Goal: Check status: Check status

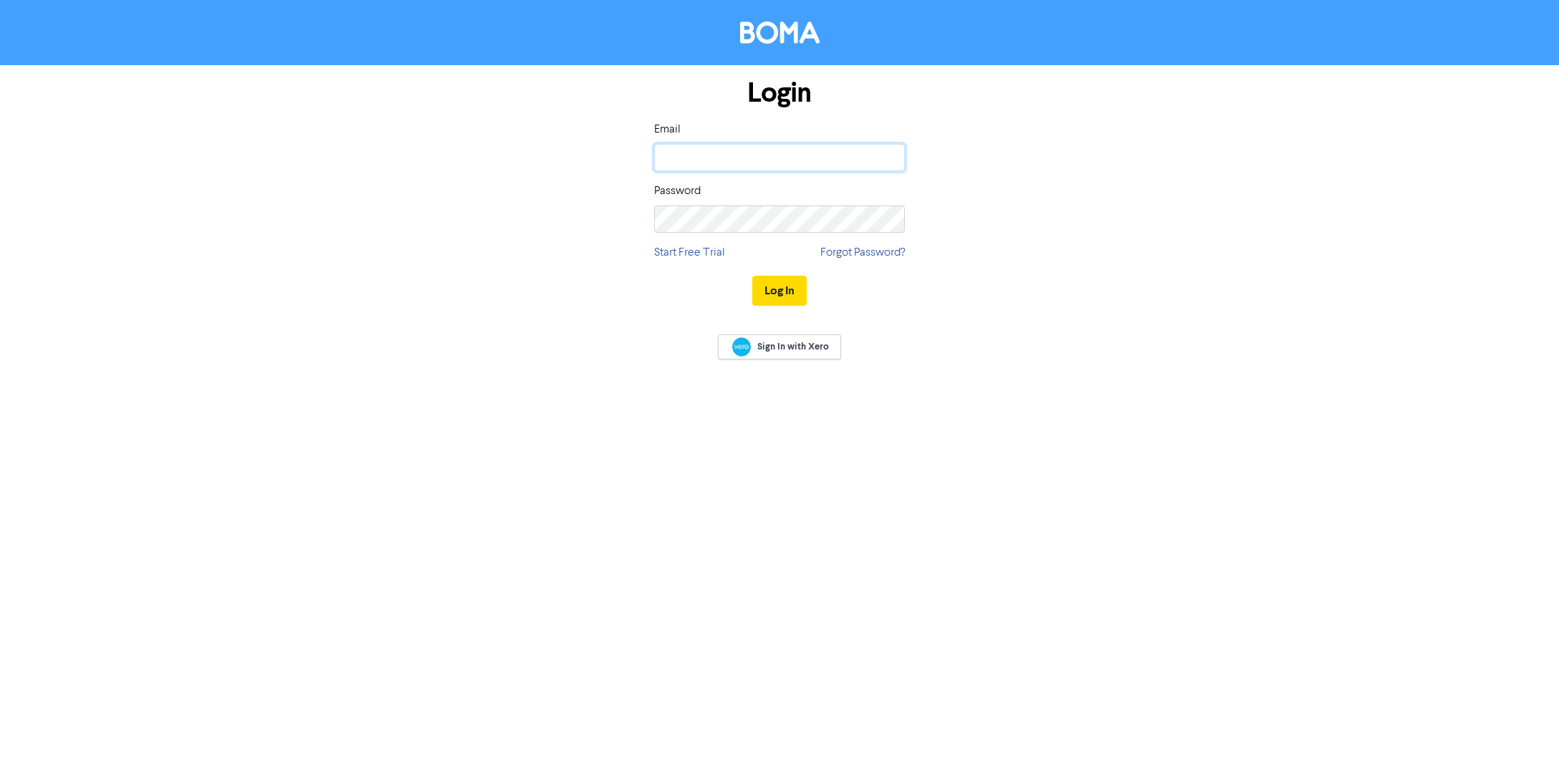
click at [679, 161] on input "email" at bounding box center [779, 157] width 251 height 27
type input "[PERSON_NAME][EMAIL_ADDRESS][PERSON_NAME][DOMAIN_NAME]"
click at [772, 287] on button "Log In" at bounding box center [779, 291] width 54 height 30
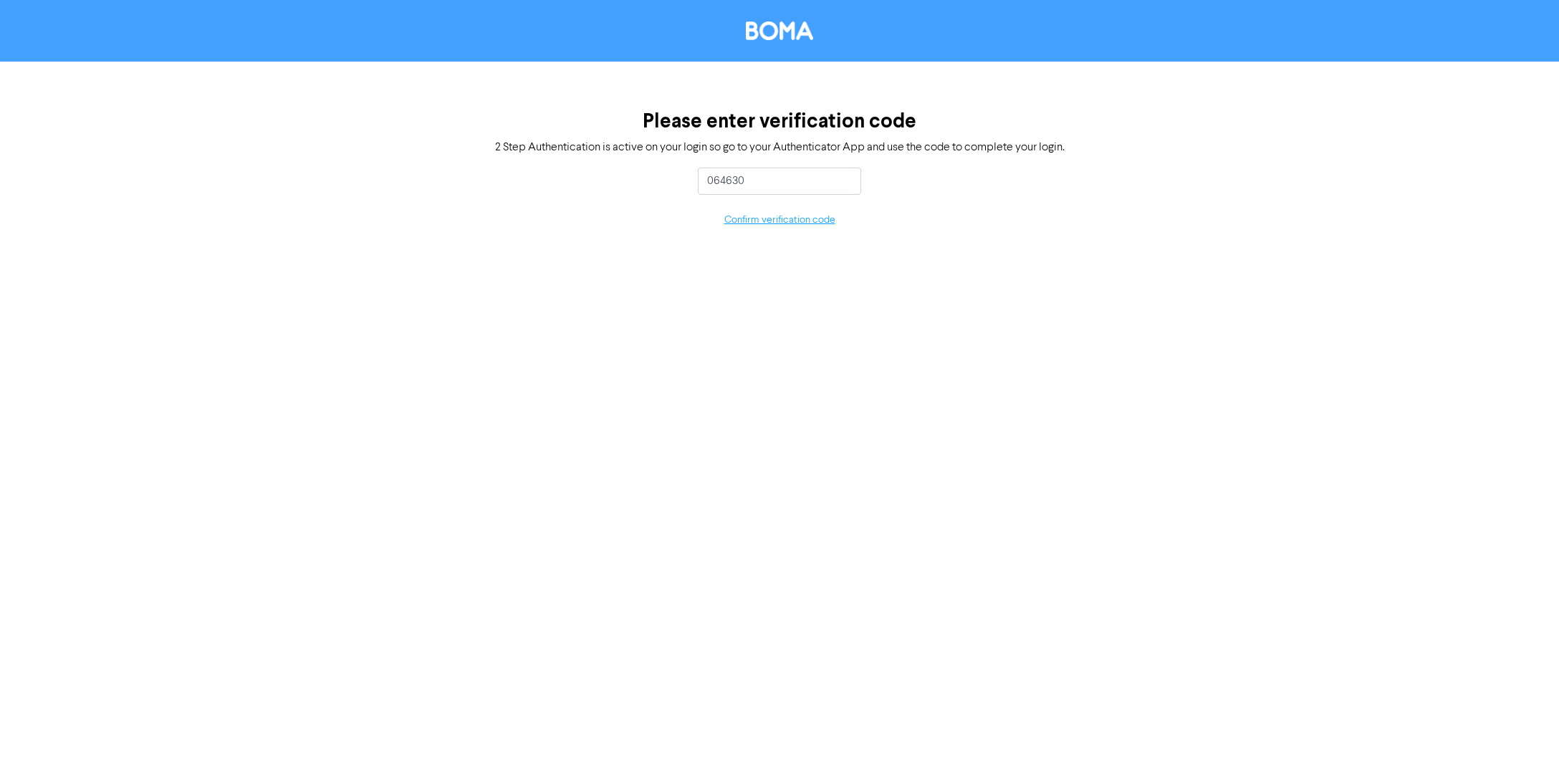
type input "064630"
click at [796, 222] on button "Confirm verification code" at bounding box center [780, 220] width 112 height 16
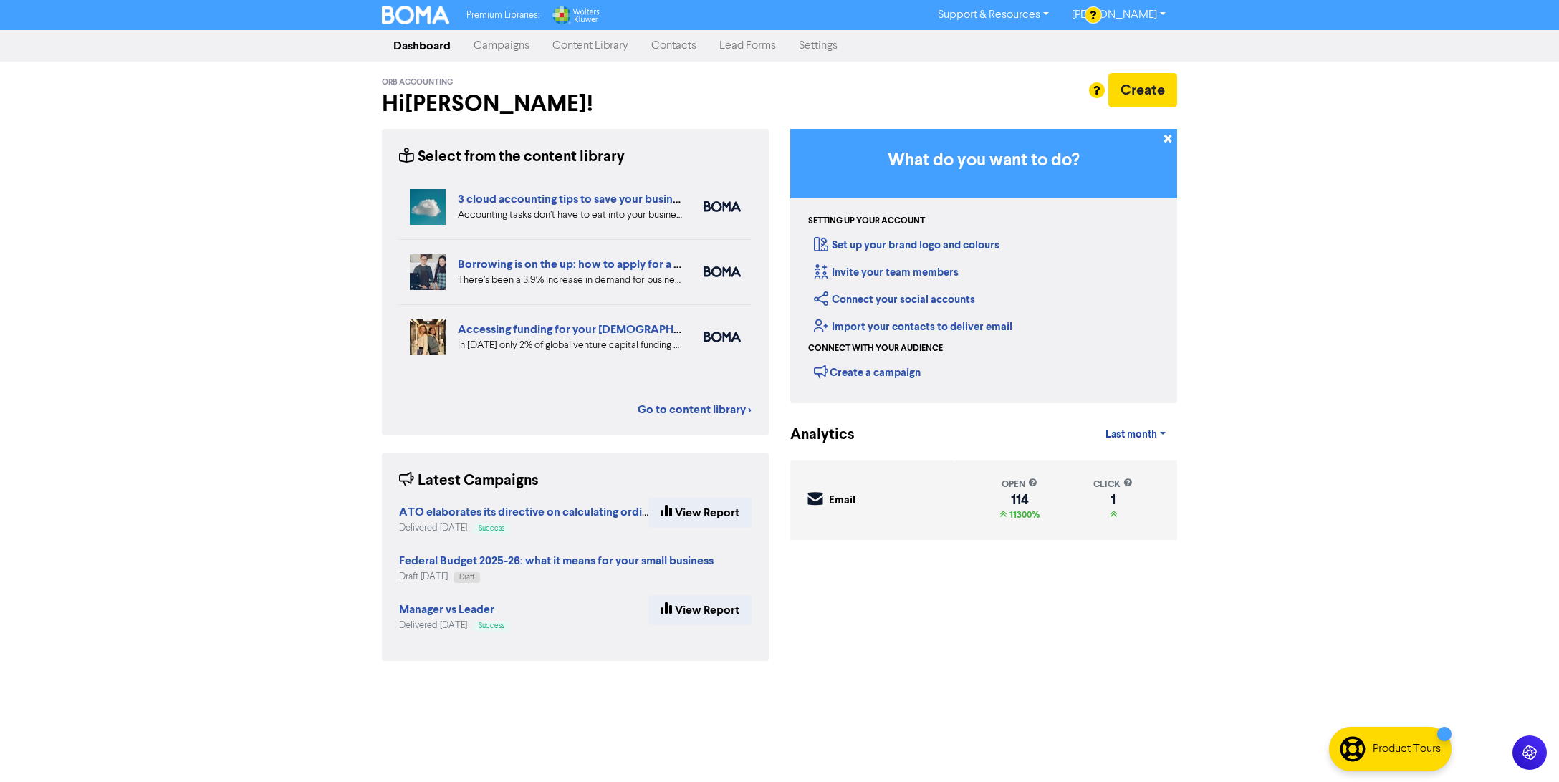
click at [495, 50] on link "Campaigns" at bounding box center [501, 46] width 79 height 29
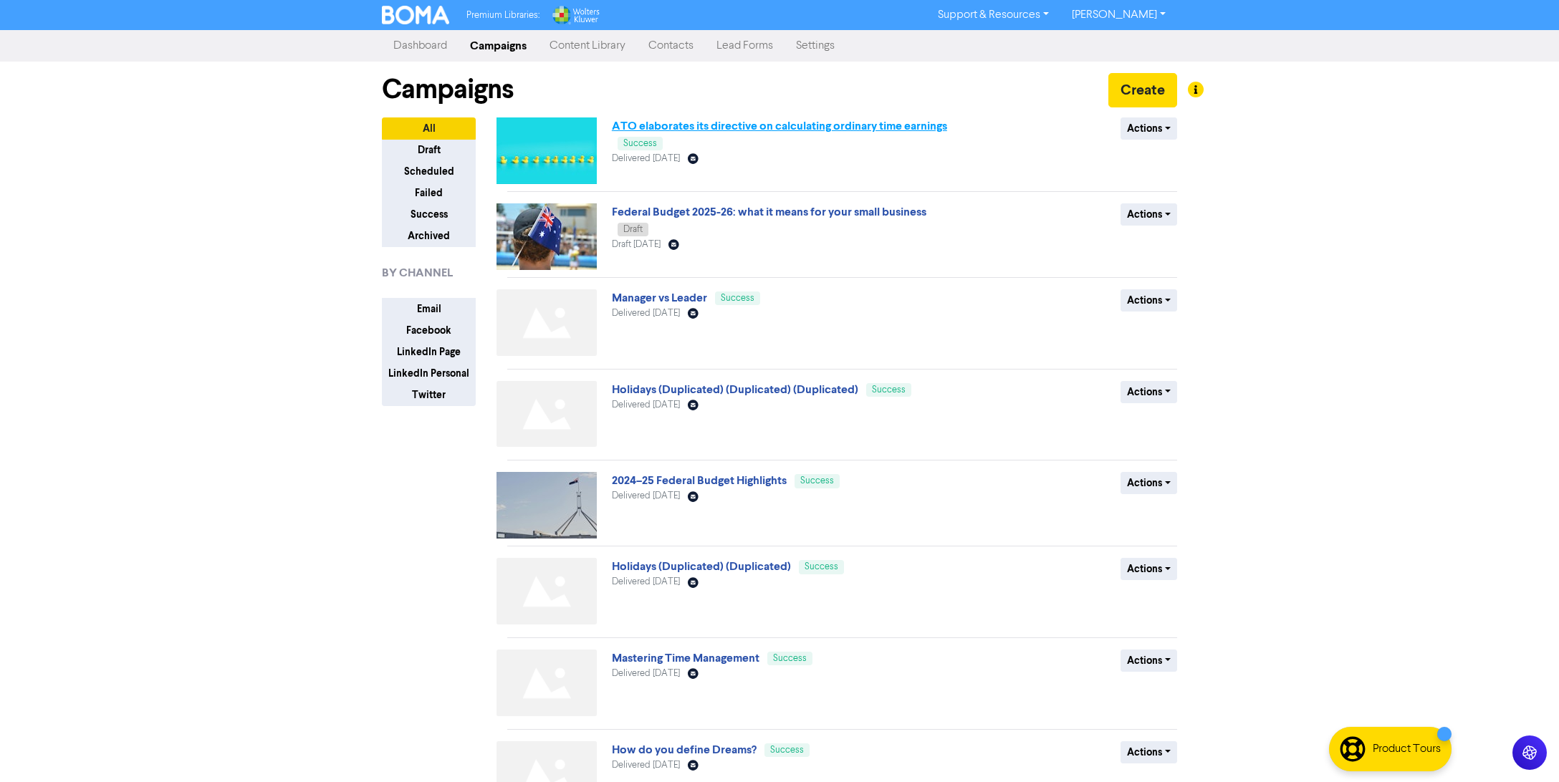
click at [783, 126] on link "ATO elaborates its directive on calculating ordinary time earnings" at bounding box center [779, 126] width 335 height 14
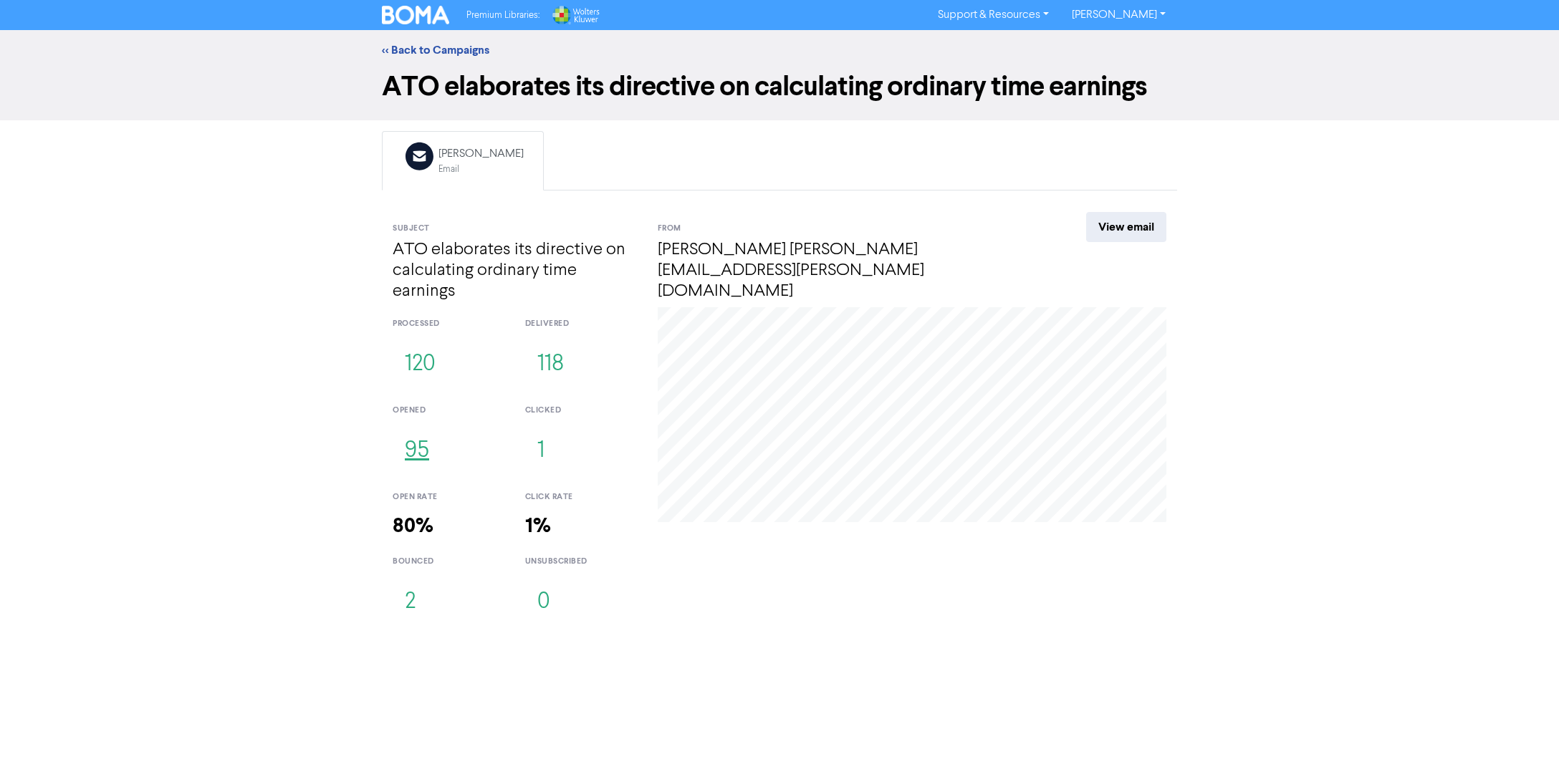
click at [419, 452] on button "95" at bounding box center [417, 451] width 49 height 47
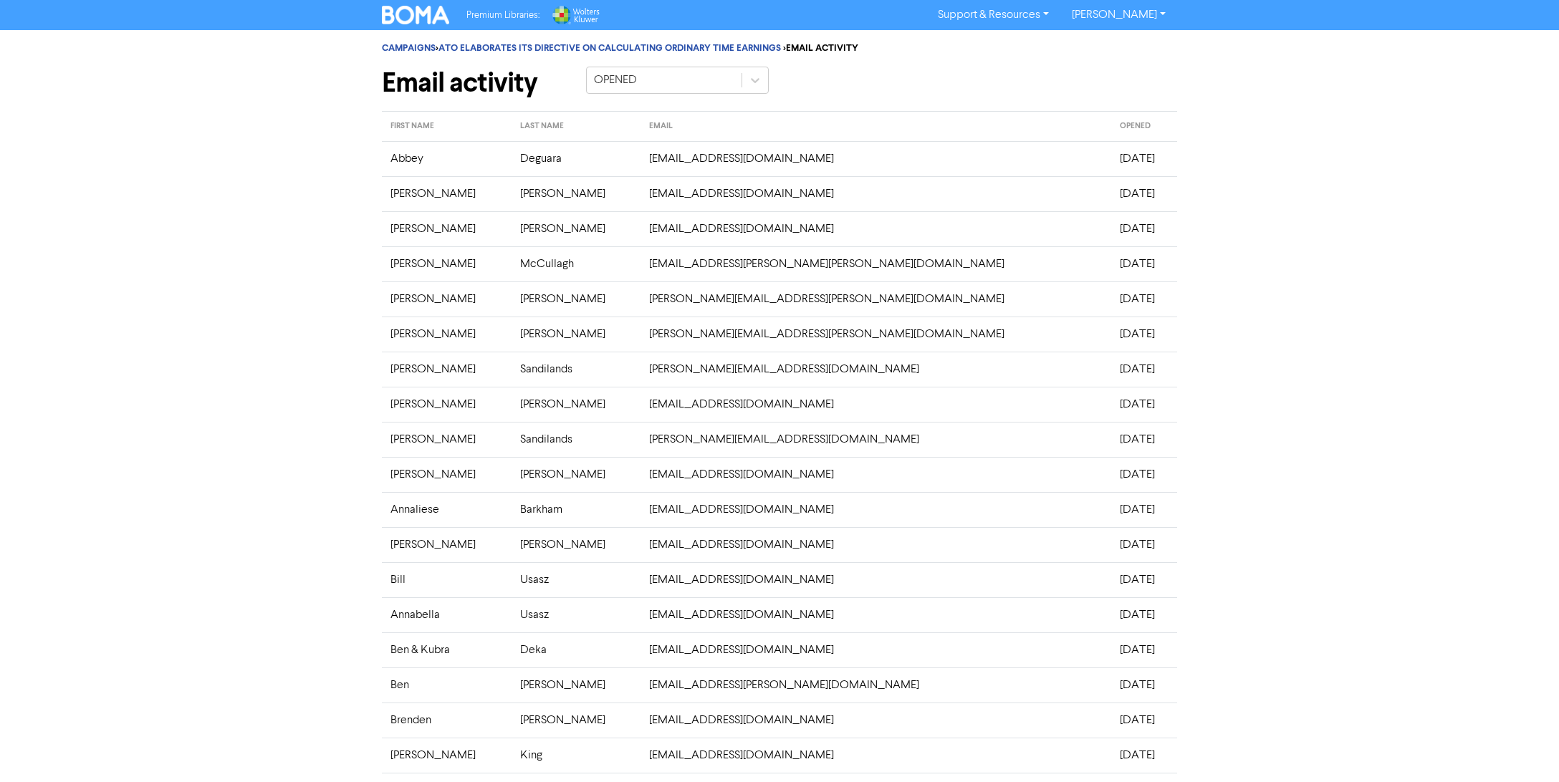
click at [1111, 125] on th "OPENED" at bounding box center [1144, 127] width 66 height 30
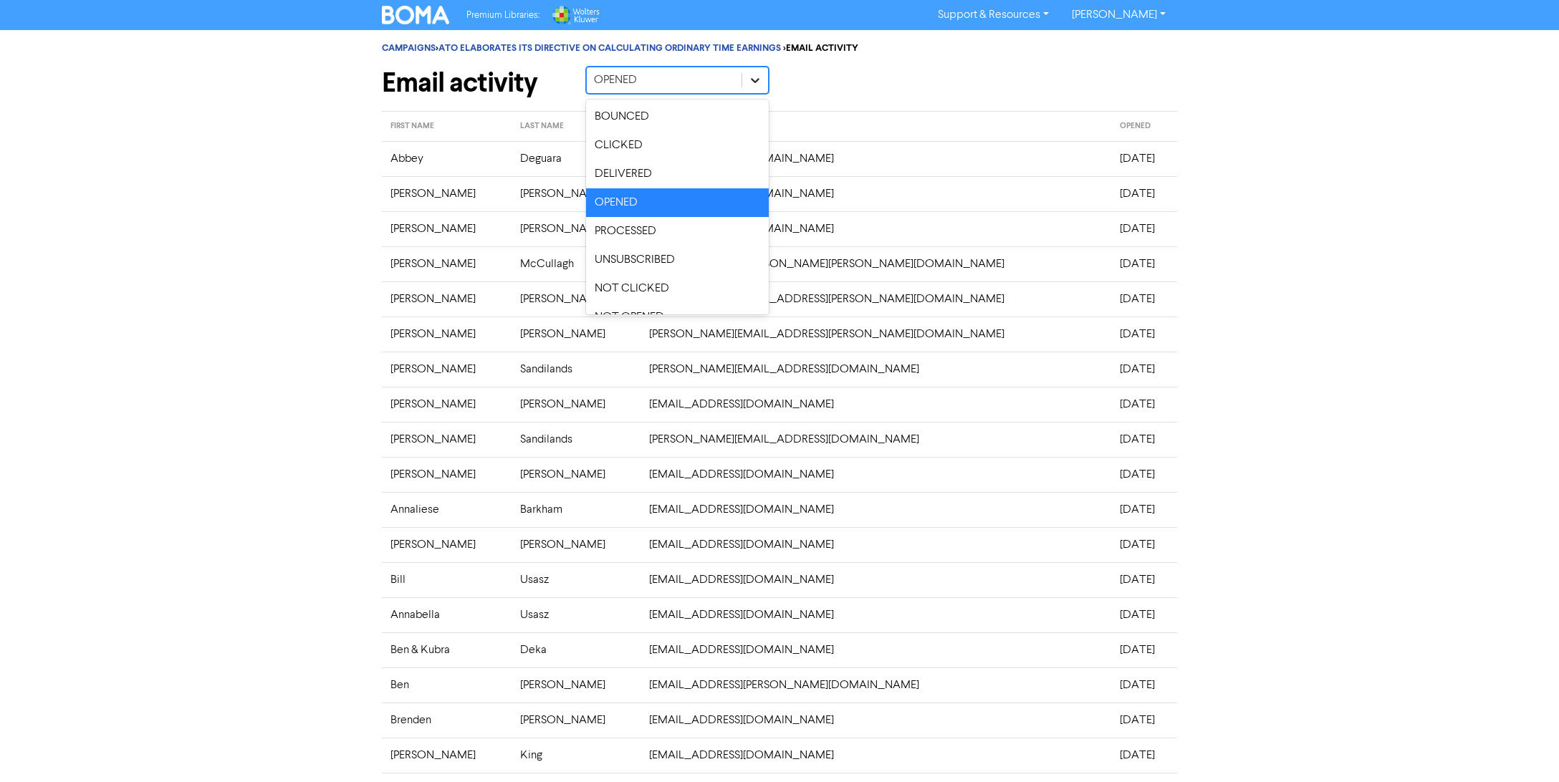
click at [753, 79] on icon at bounding box center [755, 80] width 14 height 14
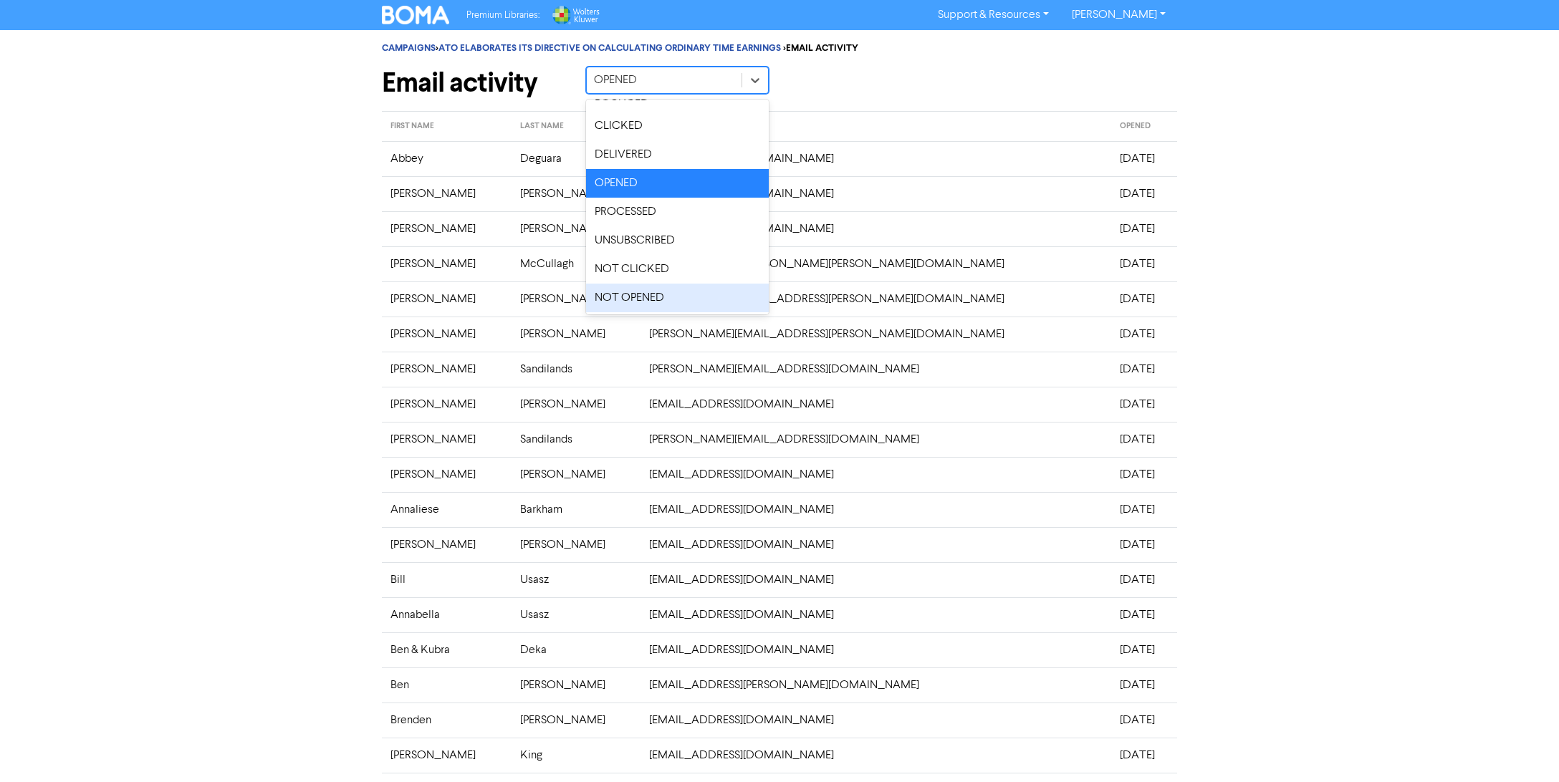
click at [640, 297] on div "NOT OPENED" at bounding box center [677, 298] width 183 height 29
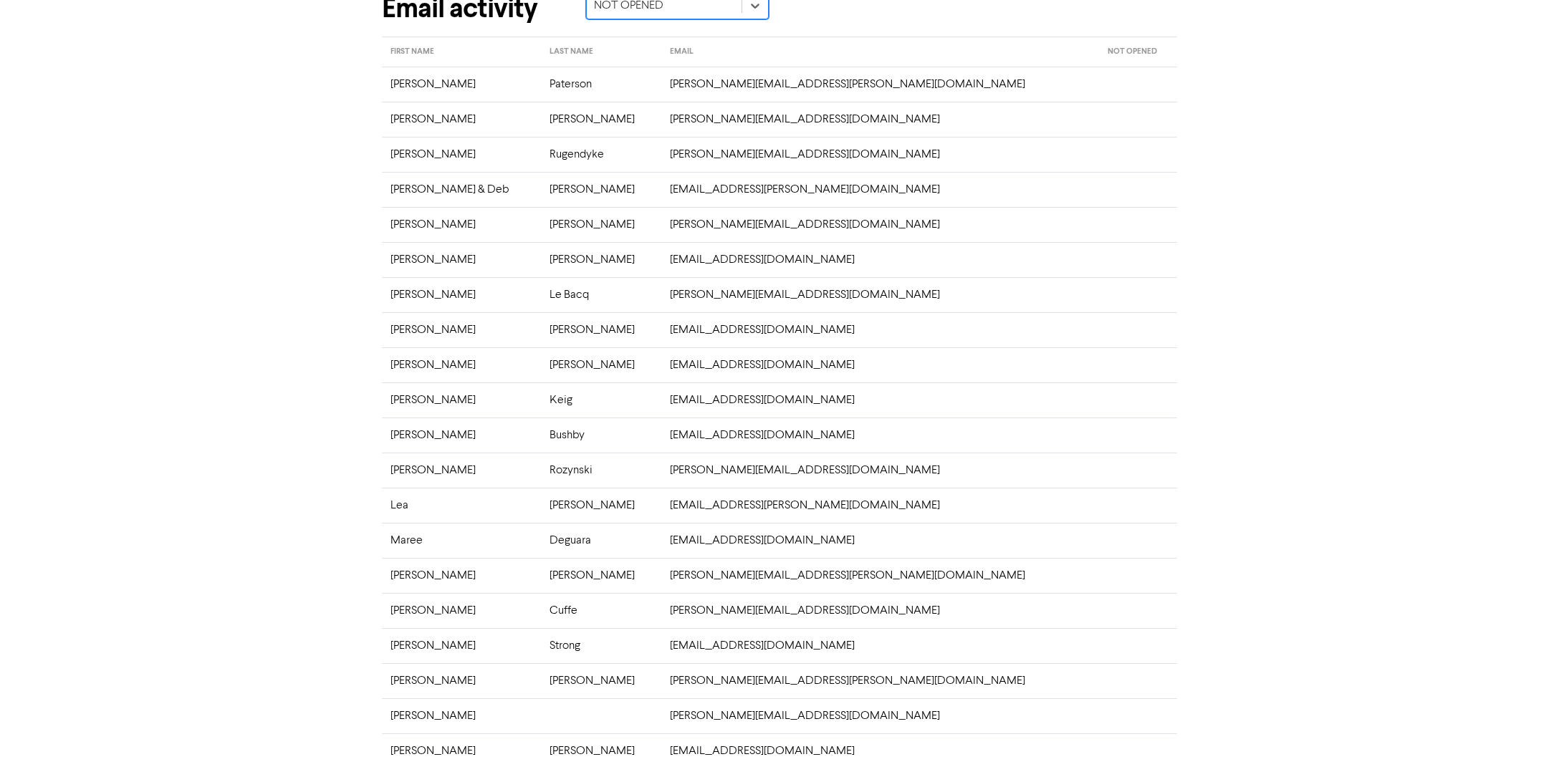
scroll to position [143, 0]
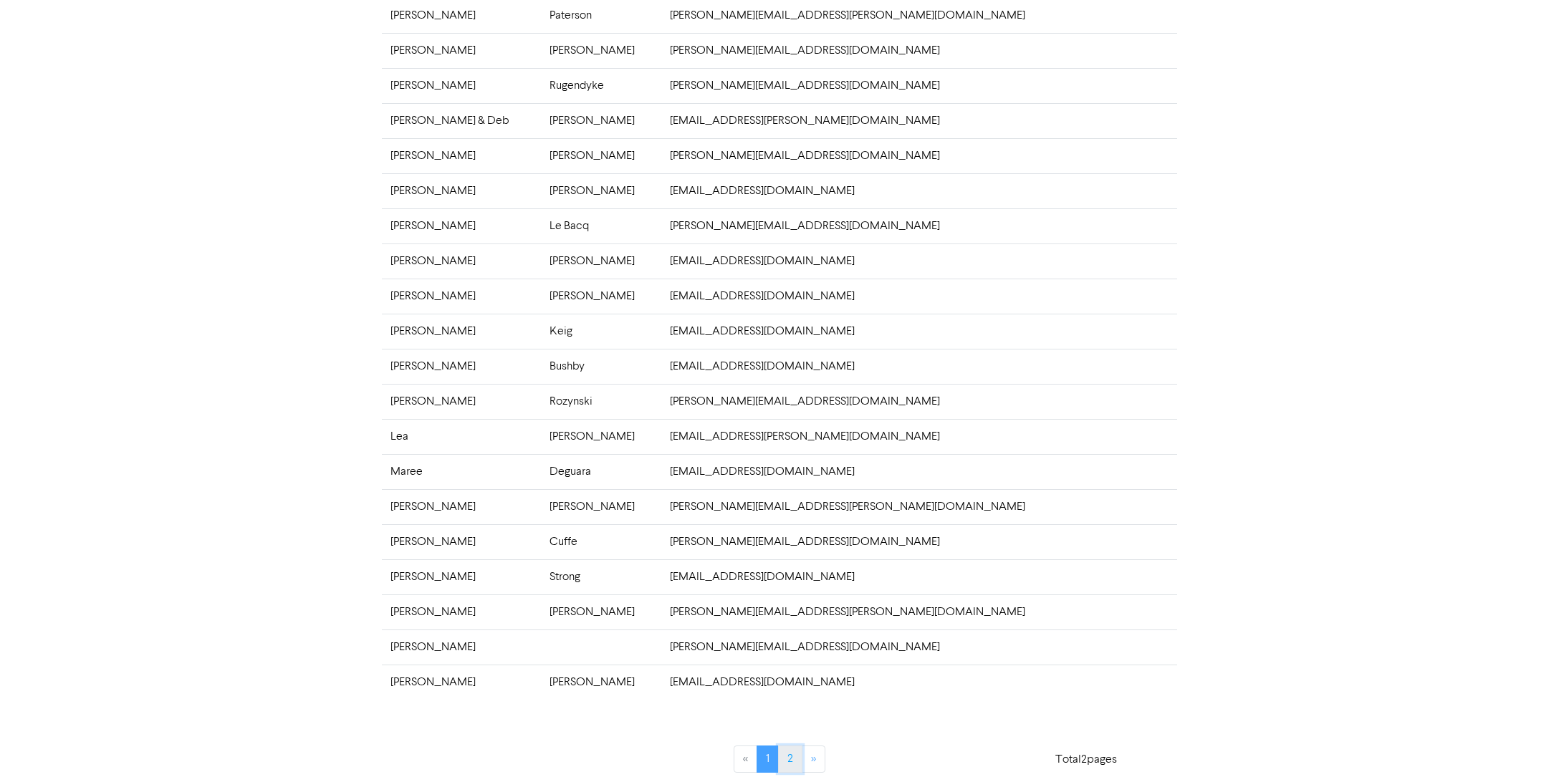
click at [790, 751] on link "2" at bounding box center [790, 759] width 24 height 27
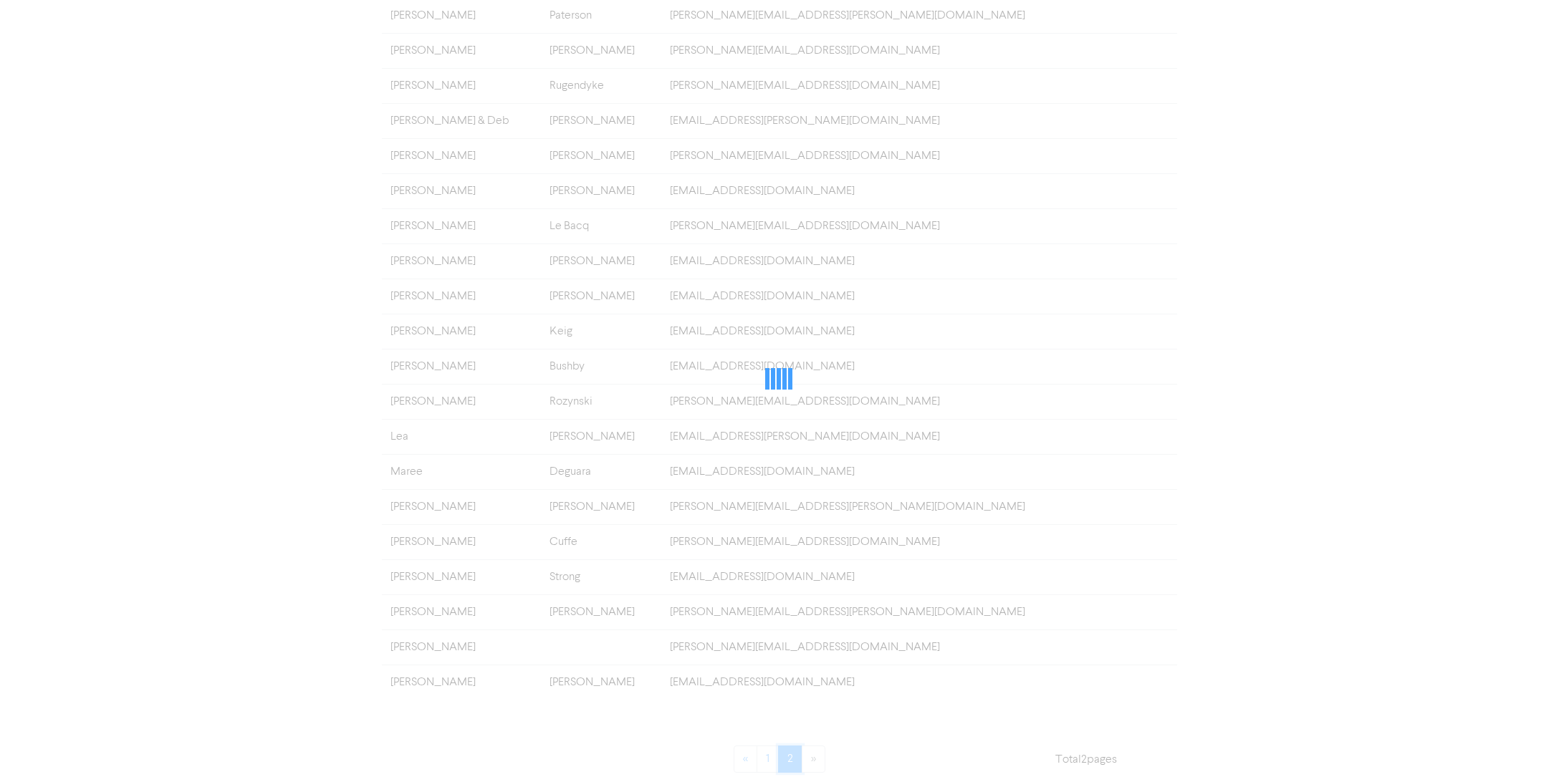
scroll to position [0, 0]
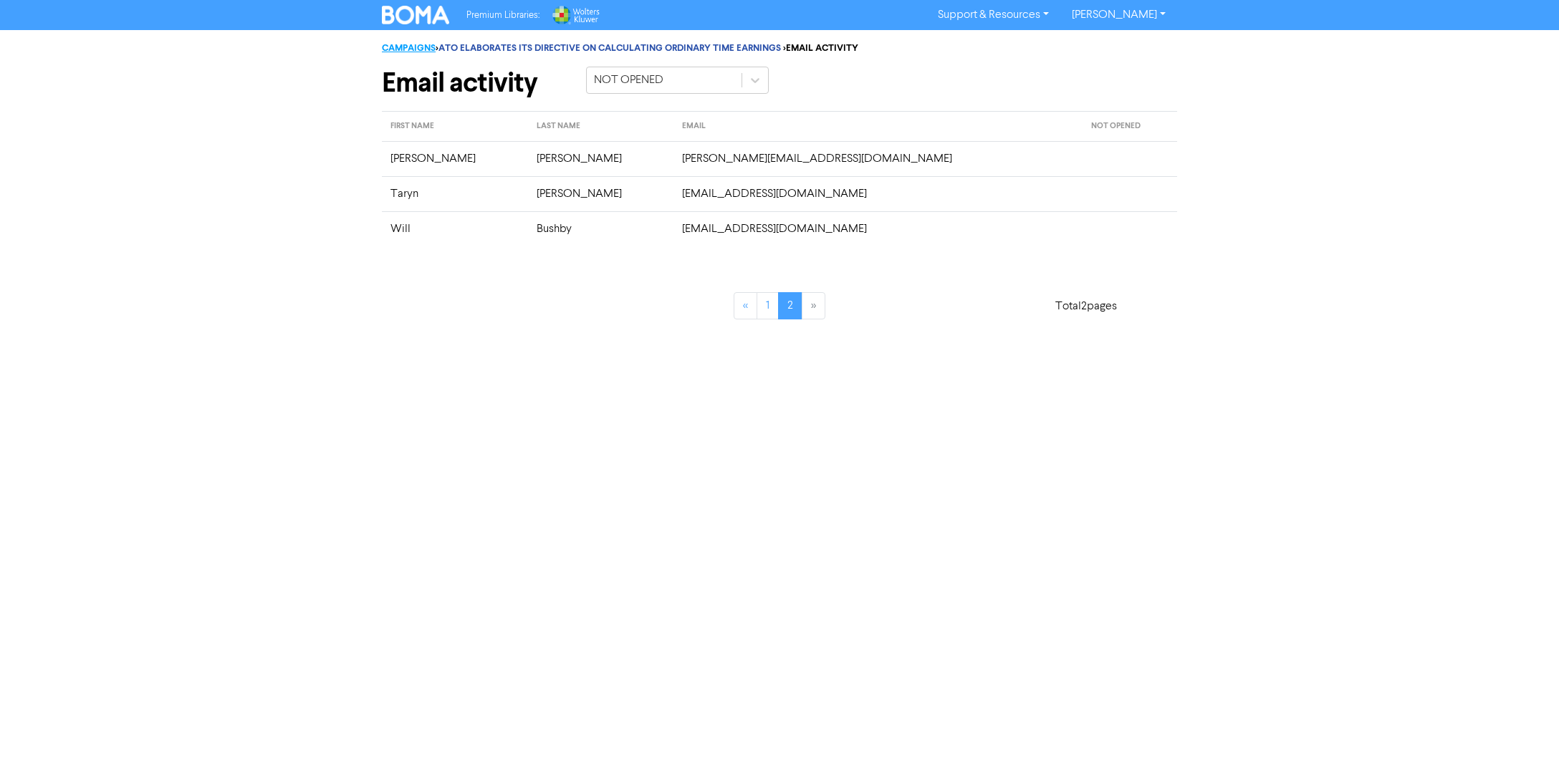
click at [408, 44] on link "CAMPAIGNS" at bounding box center [409, 47] width 54 height 11
